Goal: Information Seeking & Learning: Find specific fact

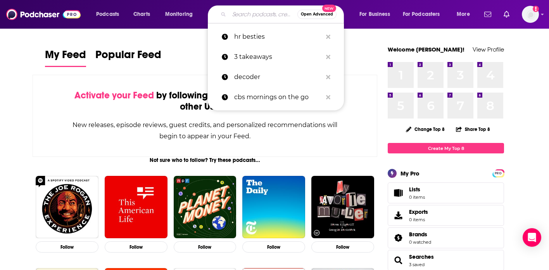
click at [257, 18] on input "Search podcasts, credits, & more..." at bounding box center [263, 14] width 68 height 12
paste input "Brew Market"
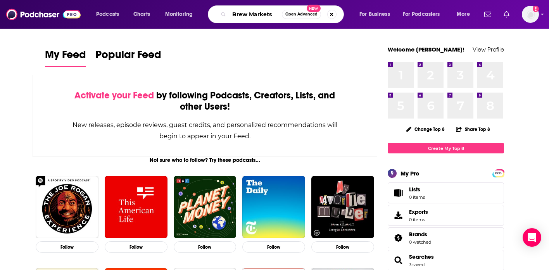
type input "Brew Markets"
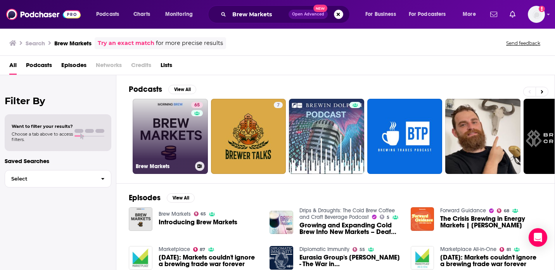
click at [183, 156] on link "65 Brew Markets" at bounding box center [170, 136] width 75 height 75
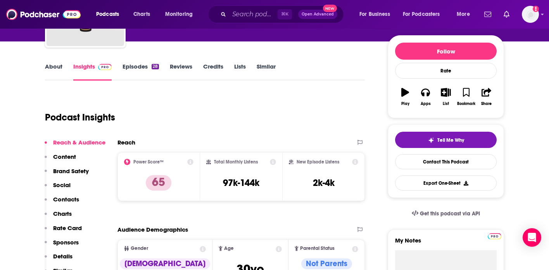
scroll to position [95, 0]
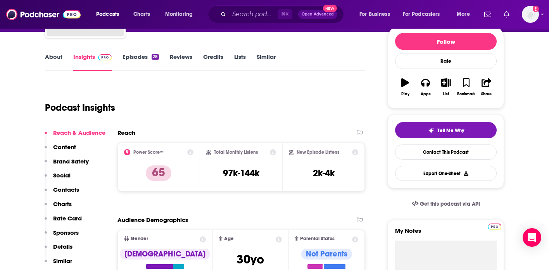
click at [290, 169] on div "Power Score™ 65 Total Monthly Listens 97k-144k New Episode Listens 2k-4k" at bounding box center [241, 167] width 247 height 49
copy div "97k-144k"
